Goal: Information Seeking & Learning: Learn about a topic

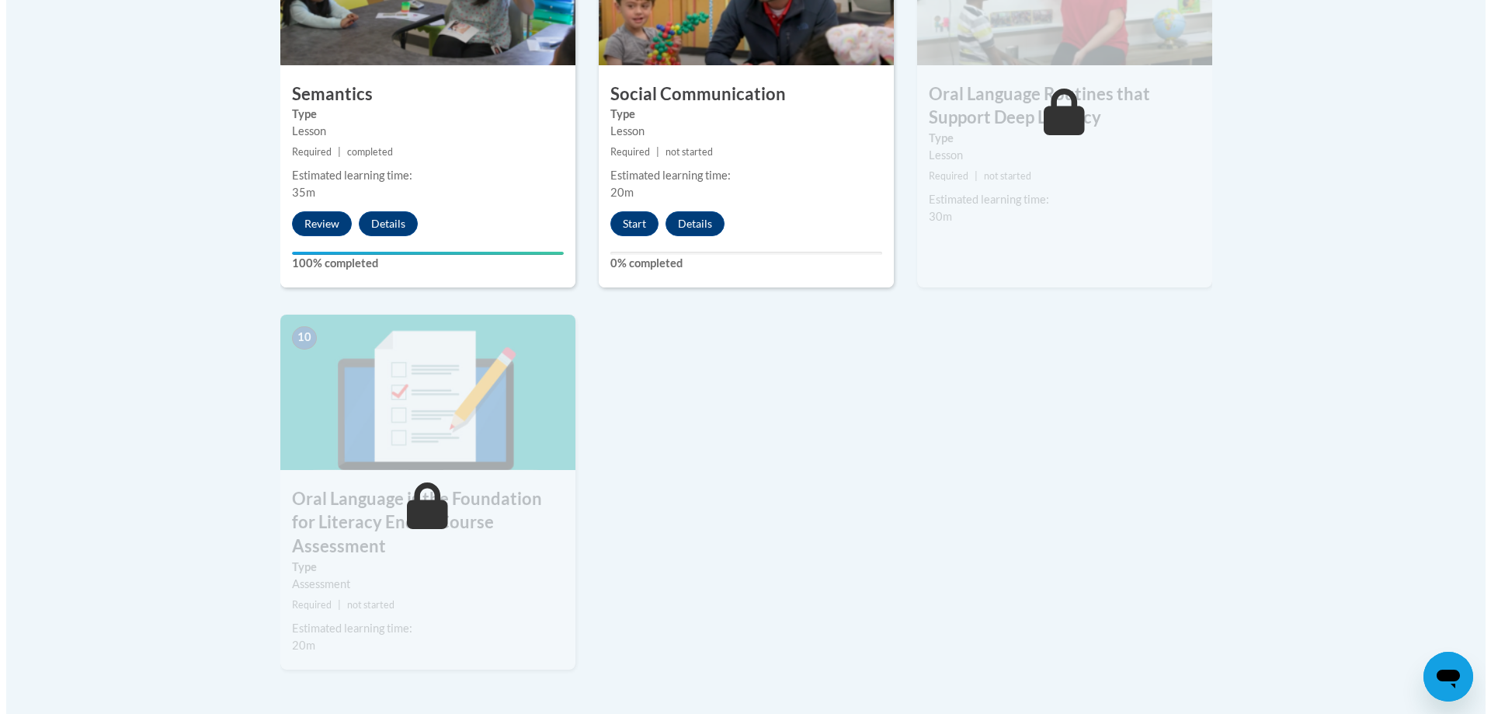
scroll to position [1470, 0]
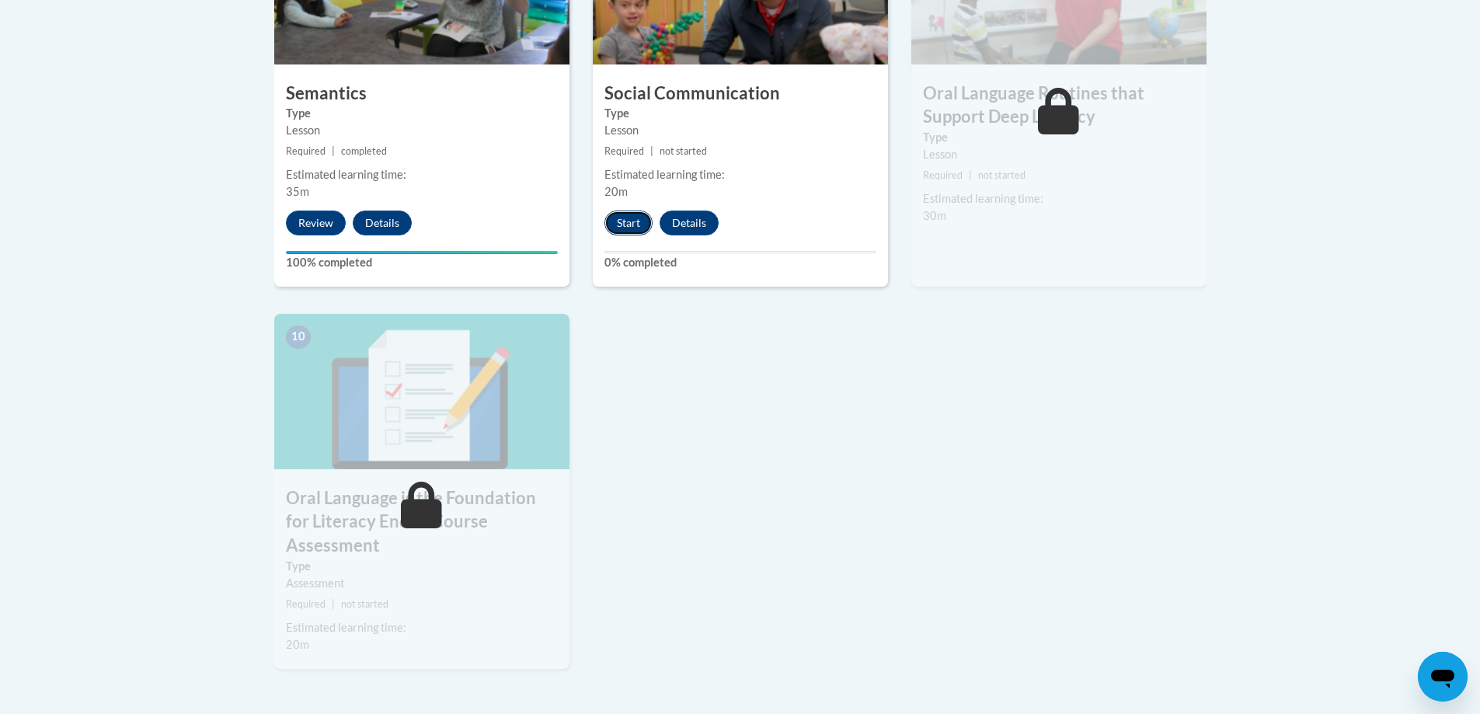
click at [632, 230] on button "Start" at bounding box center [628, 222] width 48 height 25
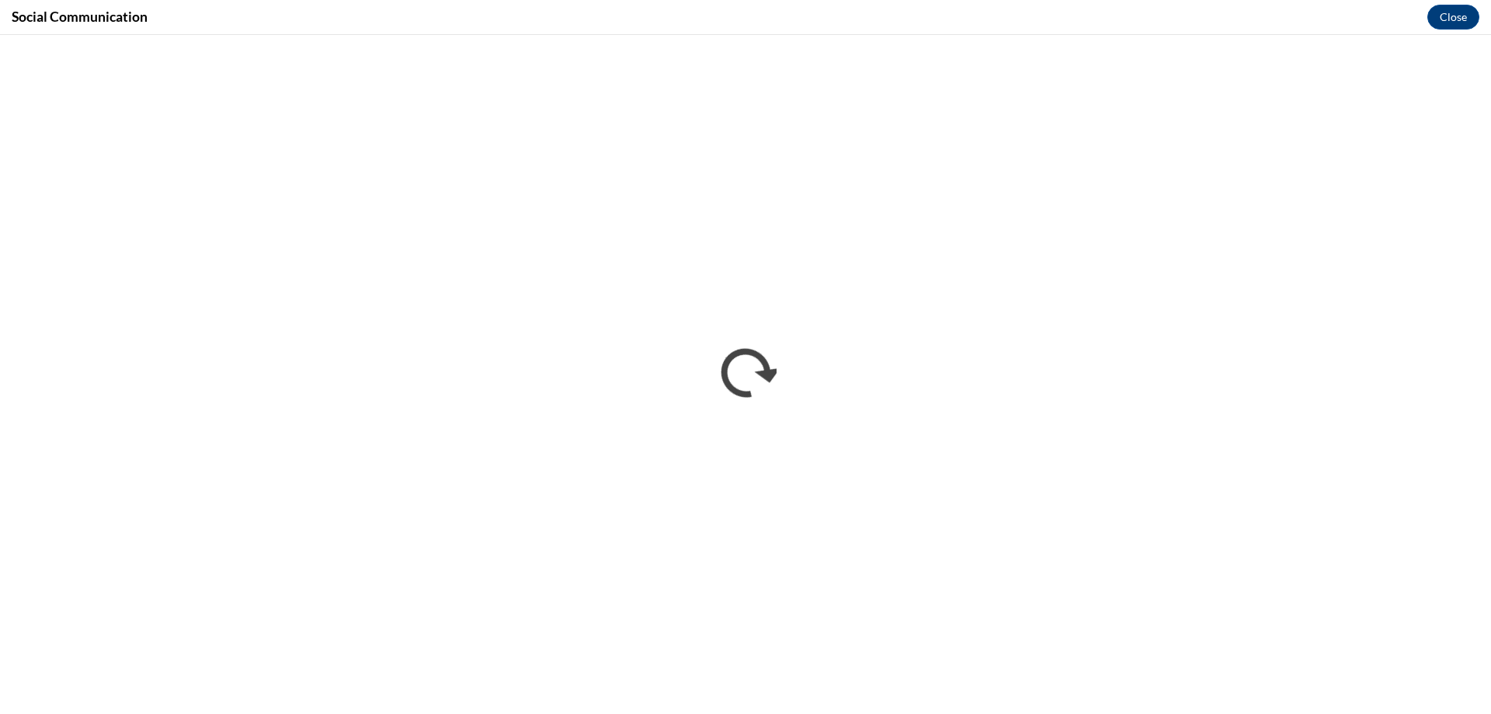
scroll to position [0, 0]
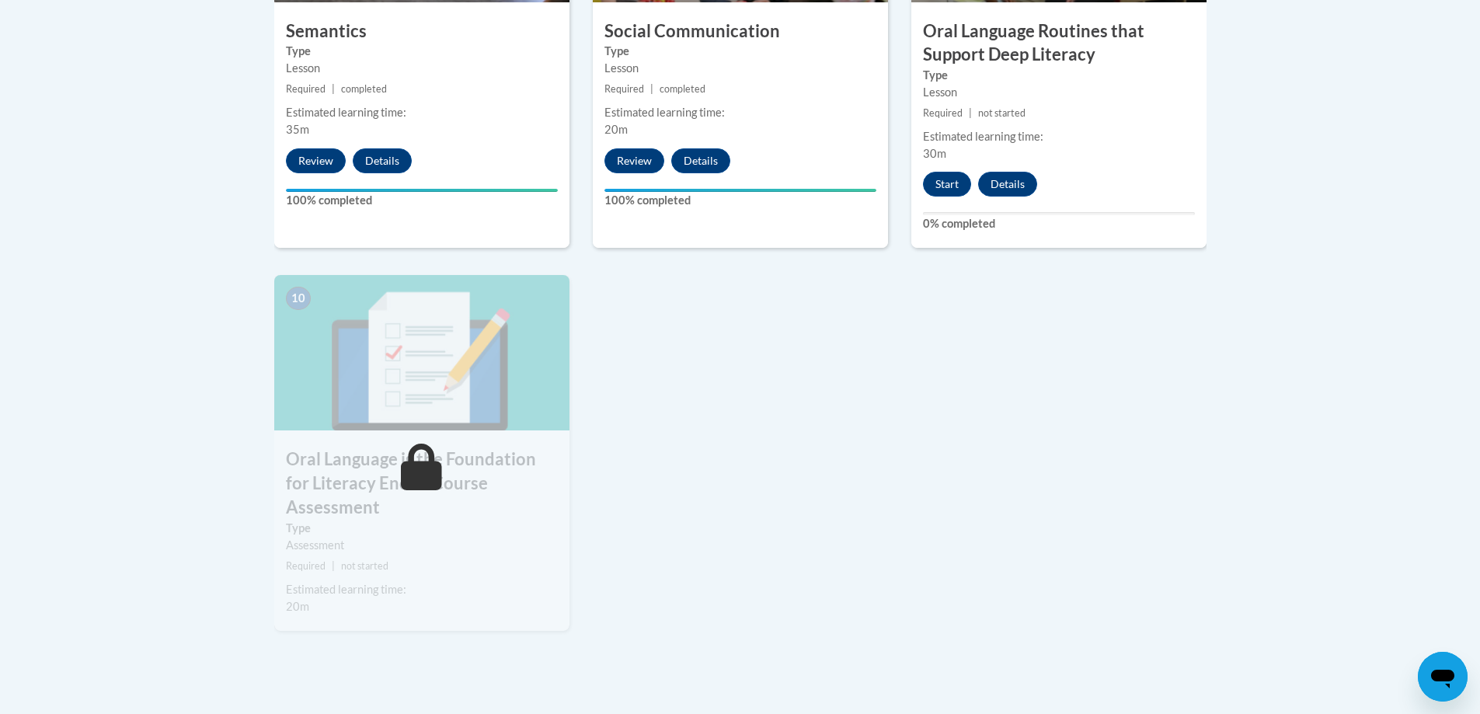
scroll to position [1528, 0]
